Goal: Task Accomplishment & Management: Complete application form

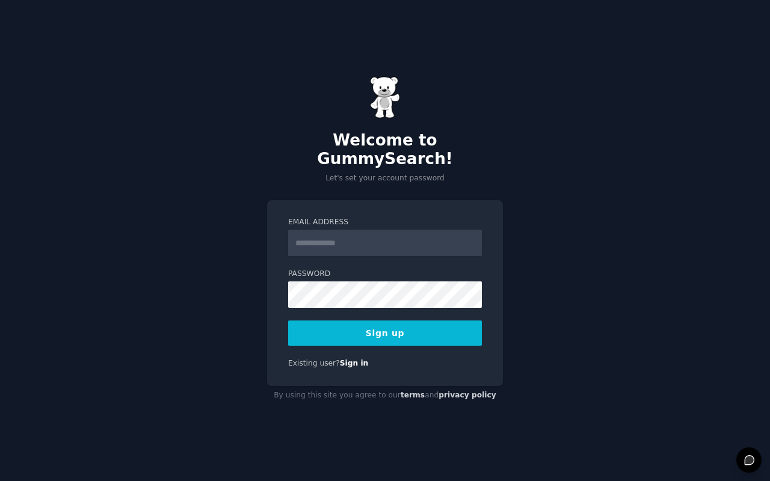
click at [328, 234] on input "Email Address" at bounding box center [385, 243] width 194 height 26
type input "**********"
click at [320, 329] on button "Sign up" at bounding box center [385, 332] width 194 height 25
click at [417, 328] on button "Sign up" at bounding box center [385, 332] width 194 height 25
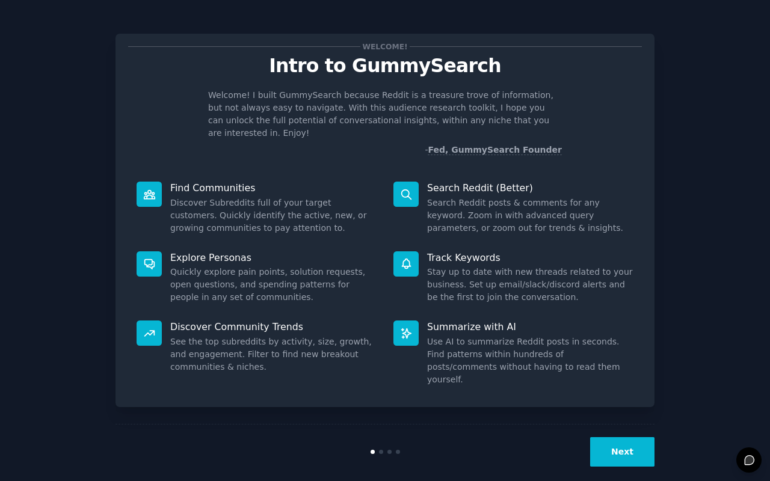
click at [625, 437] on button "Next" at bounding box center [622, 451] width 64 height 29
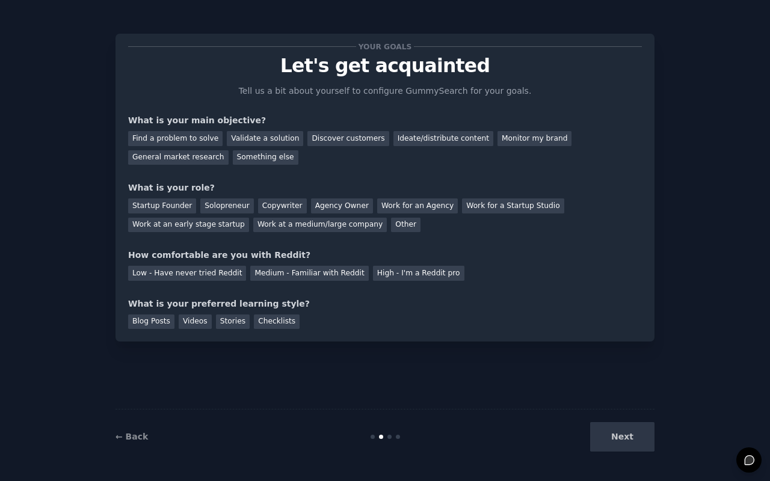
click at [625, 435] on div "Next" at bounding box center [564, 436] width 180 height 29
click at [632, 436] on div "Next" at bounding box center [564, 436] width 180 height 29
click at [623, 436] on div "Next" at bounding box center [564, 436] width 180 height 29
click at [631, 447] on div "Next" at bounding box center [564, 436] width 180 height 29
click at [634, 433] on div "Next" at bounding box center [564, 436] width 180 height 29
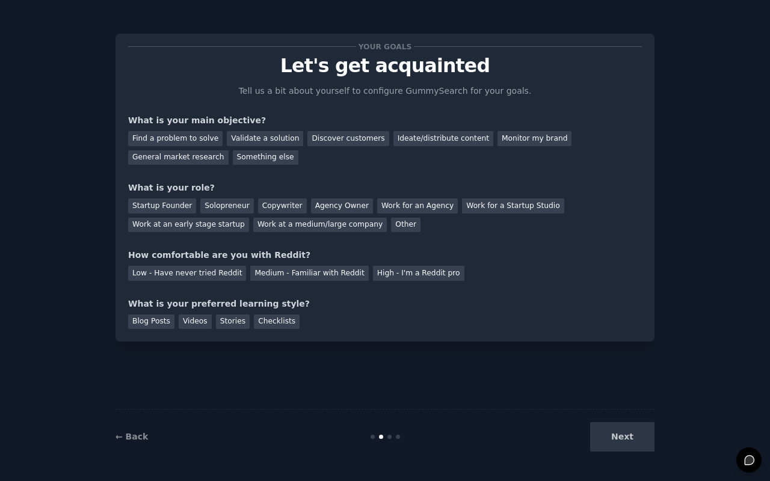
click at [600, 432] on div "Next" at bounding box center [564, 436] width 180 height 29
click at [613, 430] on div "Next" at bounding box center [564, 436] width 180 height 29
click at [137, 435] on link "← Back" at bounding box center [131, 437] width 32 height 10
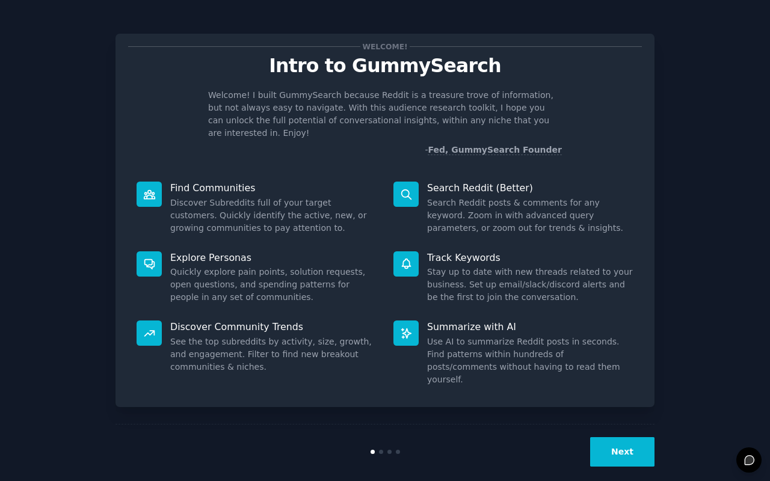
click at [620, 437] on button "Next" at bounding box center [622, 451] width 64 height 29
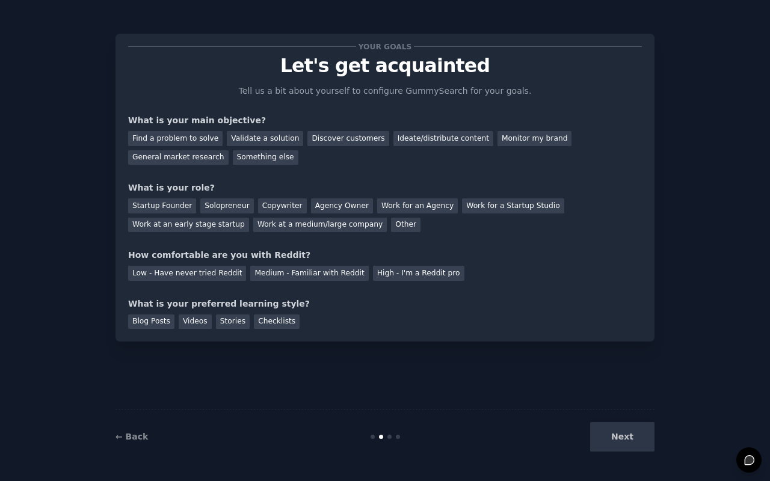
click at [127, 444] on div "← Back Next" at bounding box center [384, 436] width 539 height 55
click at [128, 437] on link "← Back" at bounding box center [131, 437] width 32 height 10
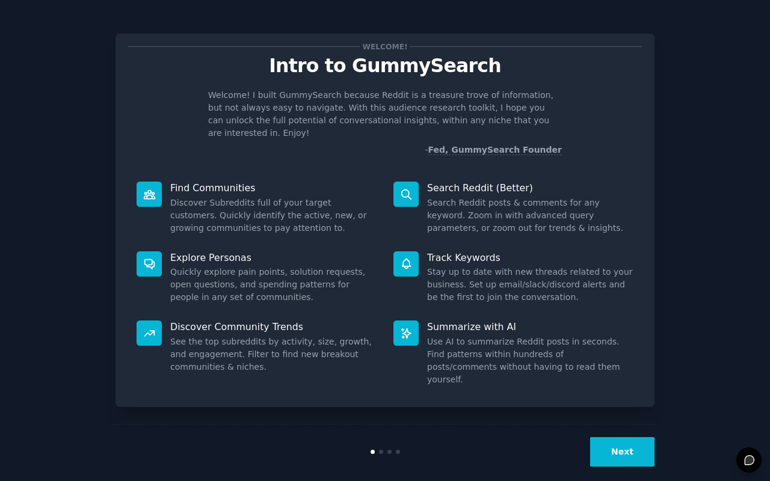
click at [621, 437] on button "Next" at bounding box center [622, 451] width 64 height 29
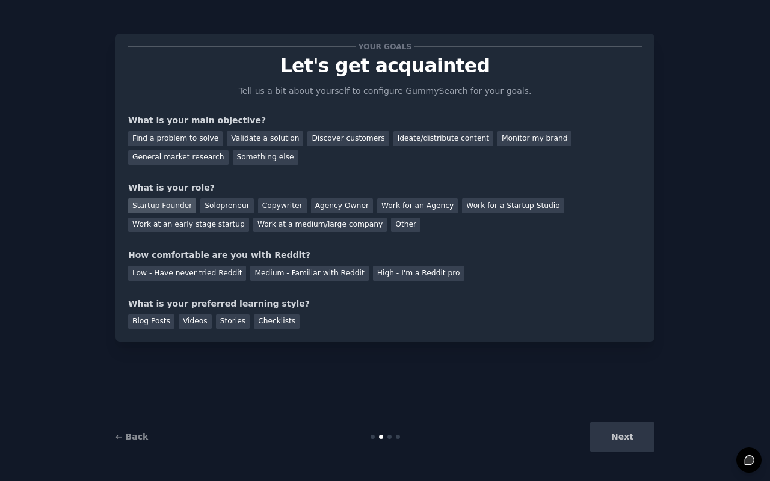
click at [179, 208] on div "Startup Founder" at bounding box center [162, 205] width 68 height 15
click at [203, 142] on div "Find a problem to solve" at bounding box center [175, 138] width 94 height 15
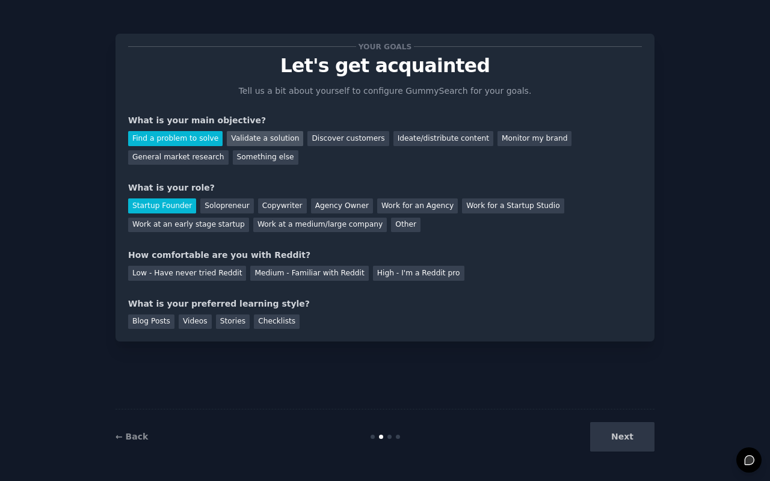
click at [251, 136] on div "Validate a solution" at bounding box center [265, 138] width 76 height 15
click at [205, 135] on div "Find a problem to solve" at bounding box center [175, 138] width 94 height 15
click at [620, 442] on div "Next" at bounding box center [564, 436] width 180 height 29
click at [619, 436] on div "Next" at bounding box center [564, 436] width 180 height 29
click at [207, 275] on div "Low - Have never tried Reddit" at bounding box center [187, 273] width 118 height 15
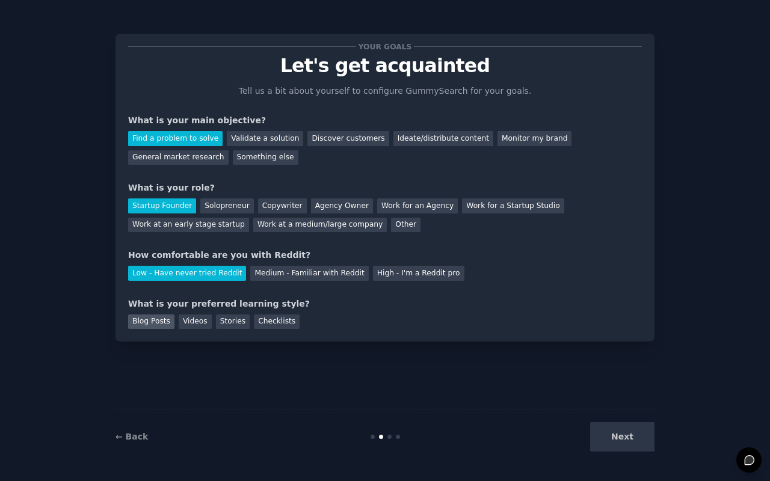
click at [170, 323] on div "Blog Posts" at bounding box center [151, 321] width 46 height 15
click at [629, 435] on button "Next" at bounding box center [622, 436] width 64 height 29
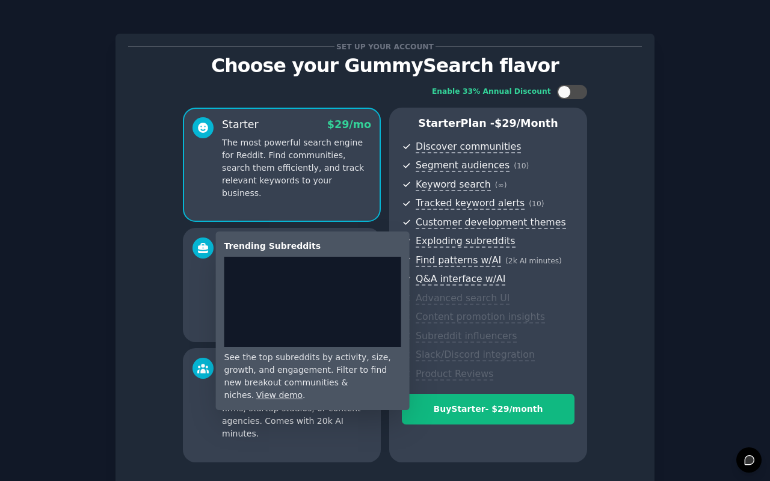
scroll to position [96, 0]
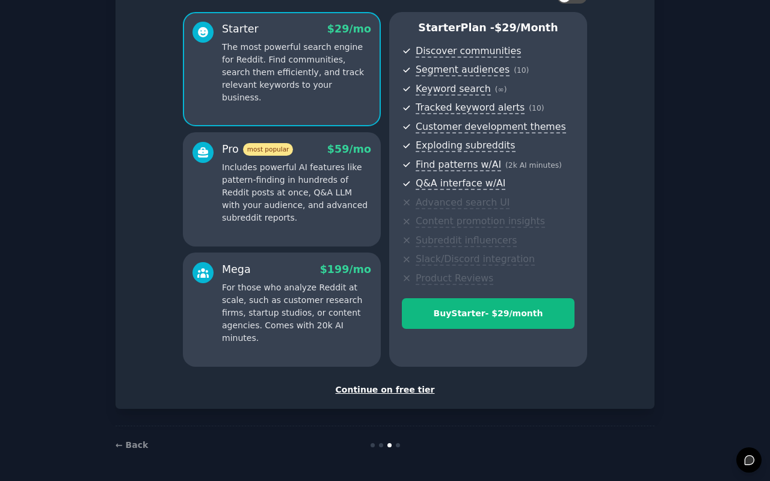
click at [405, 391] on div "Continue on free tier" at bounding box center [384, 390] width 513 height 13
